Goal: Task Accomplishment & Management: Manage account settings

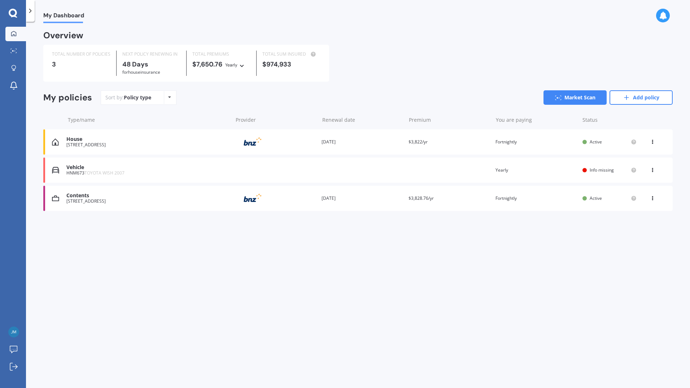
click at [172, 195] on div "Contents" at bounding box center [147, 195] width 162 height 6
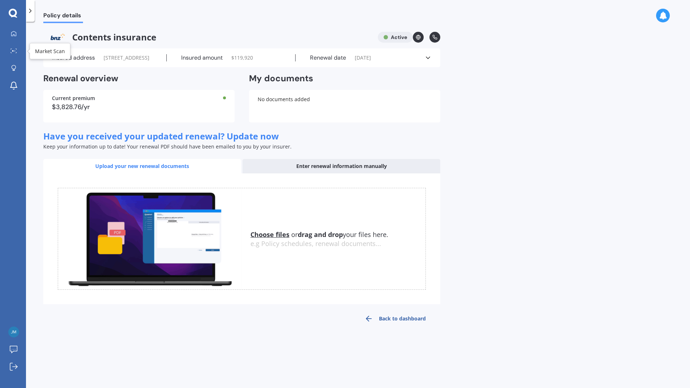
click at [15, 55] on link "Market Scan" at bounding box center [15, 51] width 21 height 14
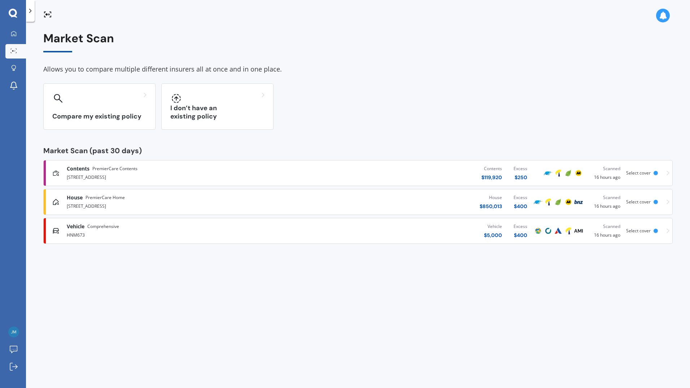
click at [179, 175] on div "[STREET_ADDRESS]" at bounding box center [180, 176] width 226 height 9
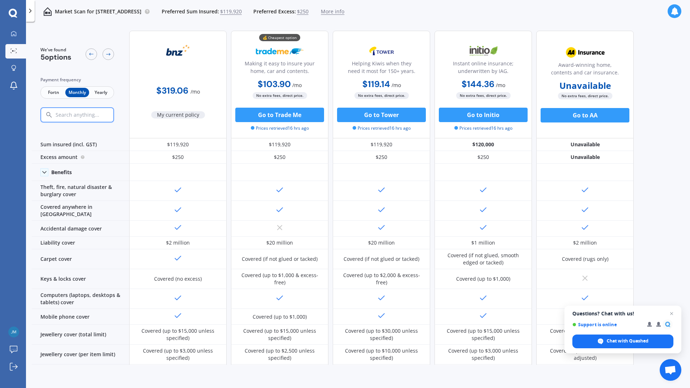
click at [53, 91] on span "Fortn" at bounding box center [53, 92] width 23 height 9
click at [11, 27] on link "My Dashboard" at bounding box center [15, 34] width 21 height 14
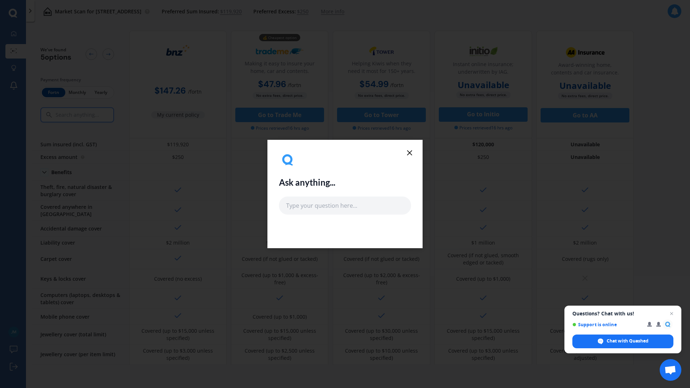
click at [405, 153] on div "Ask anything..." at bounding box center [345, 182] width 132 height 63
click at [408, 153] on icon at bounding box center [409, 152] width 9 height 9
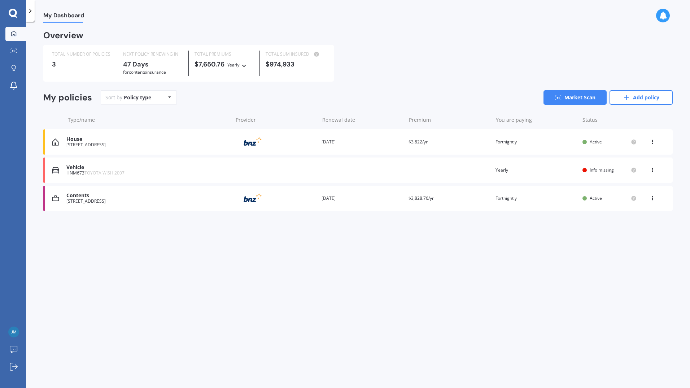
click at [178, 201] on div "[STREET_ADDRESS]" at bounding box center [147, 200] width 162 height 5
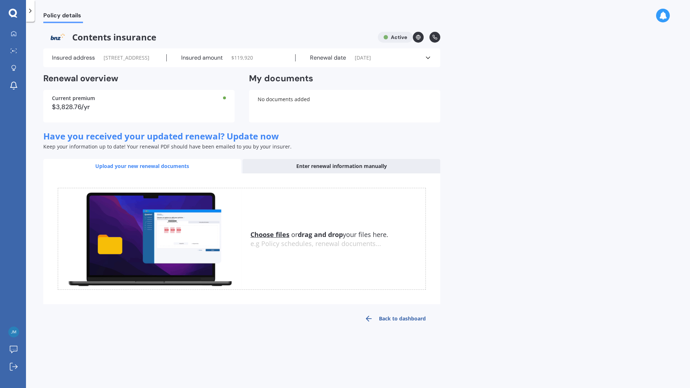
click at [428, 59] on icon at bounding box center [427, 57] width 7 height 7
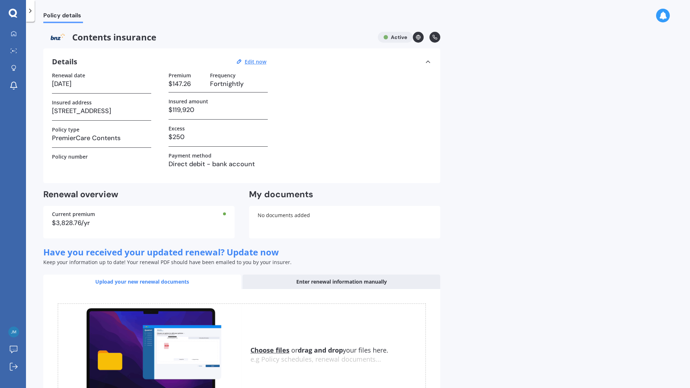
click at [564, 178] on div "Policy details Contents insurance Active Details Edit now Renewal date [DATE] I…" at bounding box center [358, 206] width 664 height 366
click at [249, 60] on u "Edit now" at bounding box center [256, 61] width 22 height 7
select select "05"
select select "11"
select select "2025"
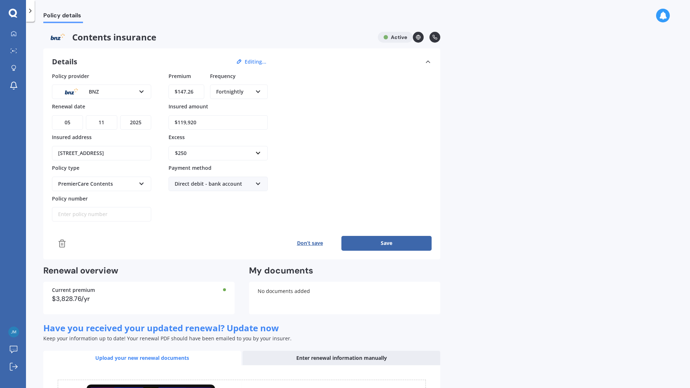
drag, startPoint x: 198, startPoint y: 89, endPoint x: 112, endPoint y: 91, distance: 85.9
click at [112, 91] on div "Policy provider BNZ AA AMI AMP ANZ ASB Ando BNZ Co-Operative Bank FMG Initio Ki…" at bounding box center [242, 146] width 380 height 149
type input "$64.78"
click at [372, 139] on div "Policy provider BNZ AA AMI AMP ANZ ASB Ando BNZ Co-Operative Bank FMG Initio Ki…" at bounding box center [242, 146] width 380 height 149
click at [385, 244] on button "Save" at bounding box center [386, 243] width 90 height 14
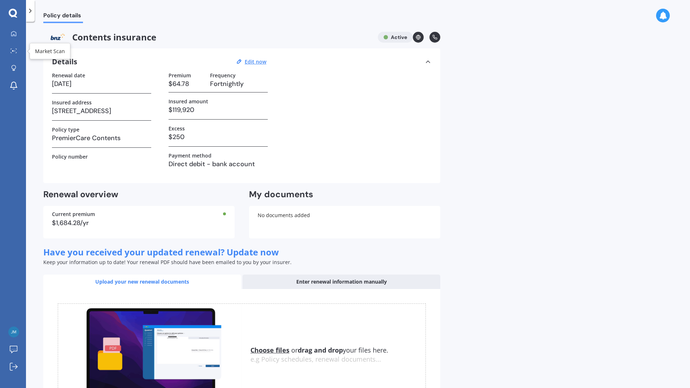
click at [9, 50] on div at bounding box center [13, 50] width 11 height 5
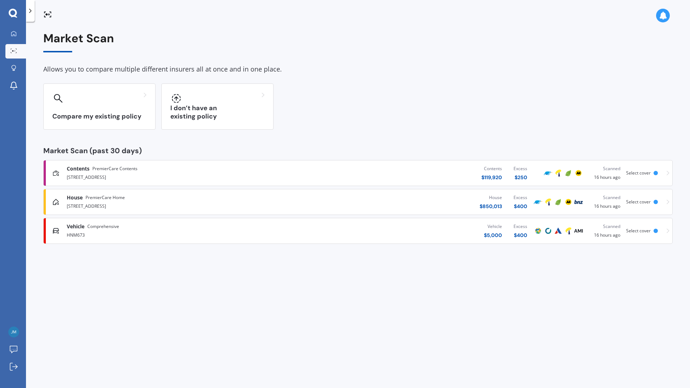
click at [205, 171] on div "Contents PremierCare Contents" at bounding box center [180, 168] width 226 height 7
